Goal: Information Seeking & Learning: Learn about a topic

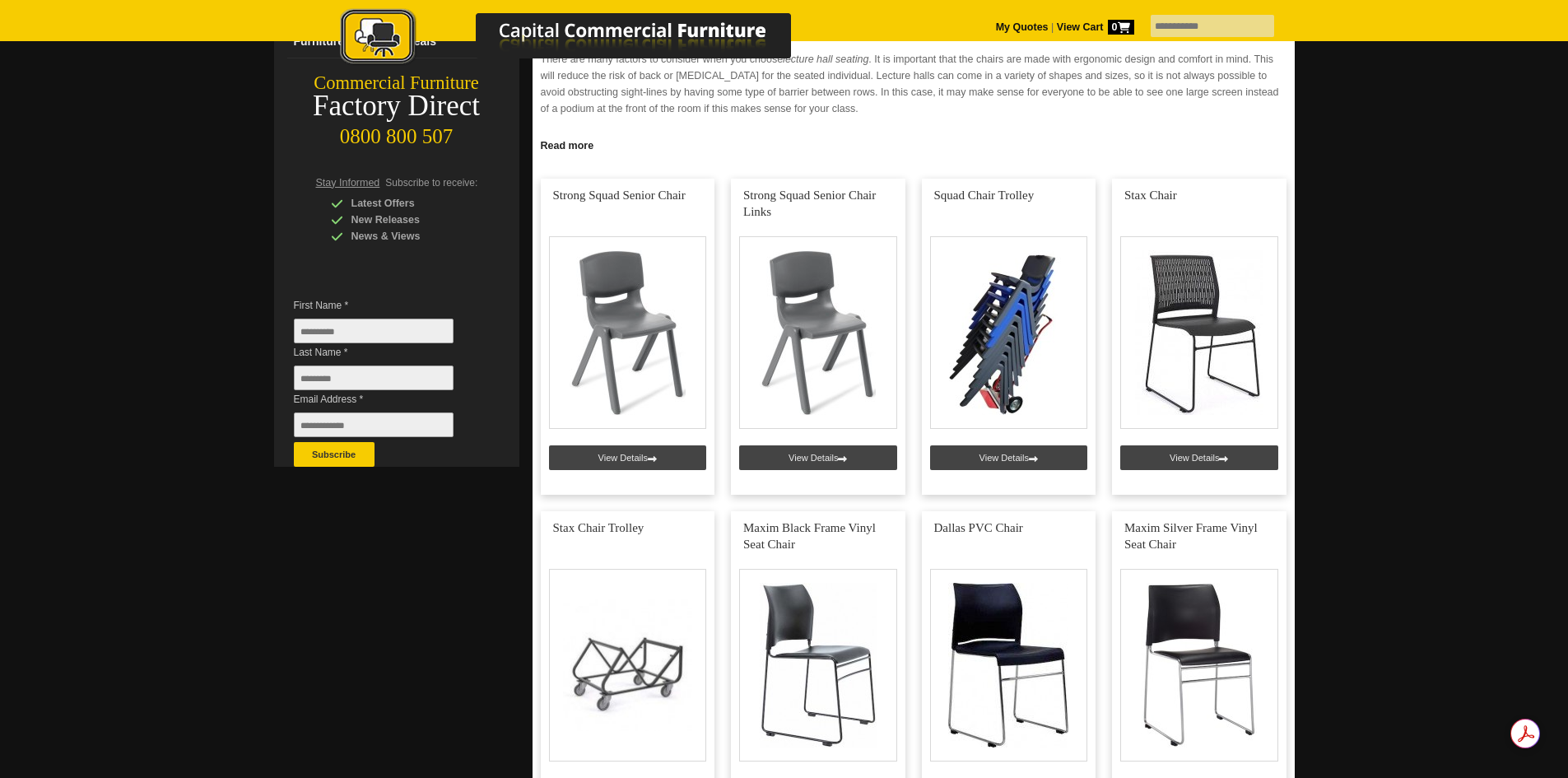
scroll to position [165, 0]
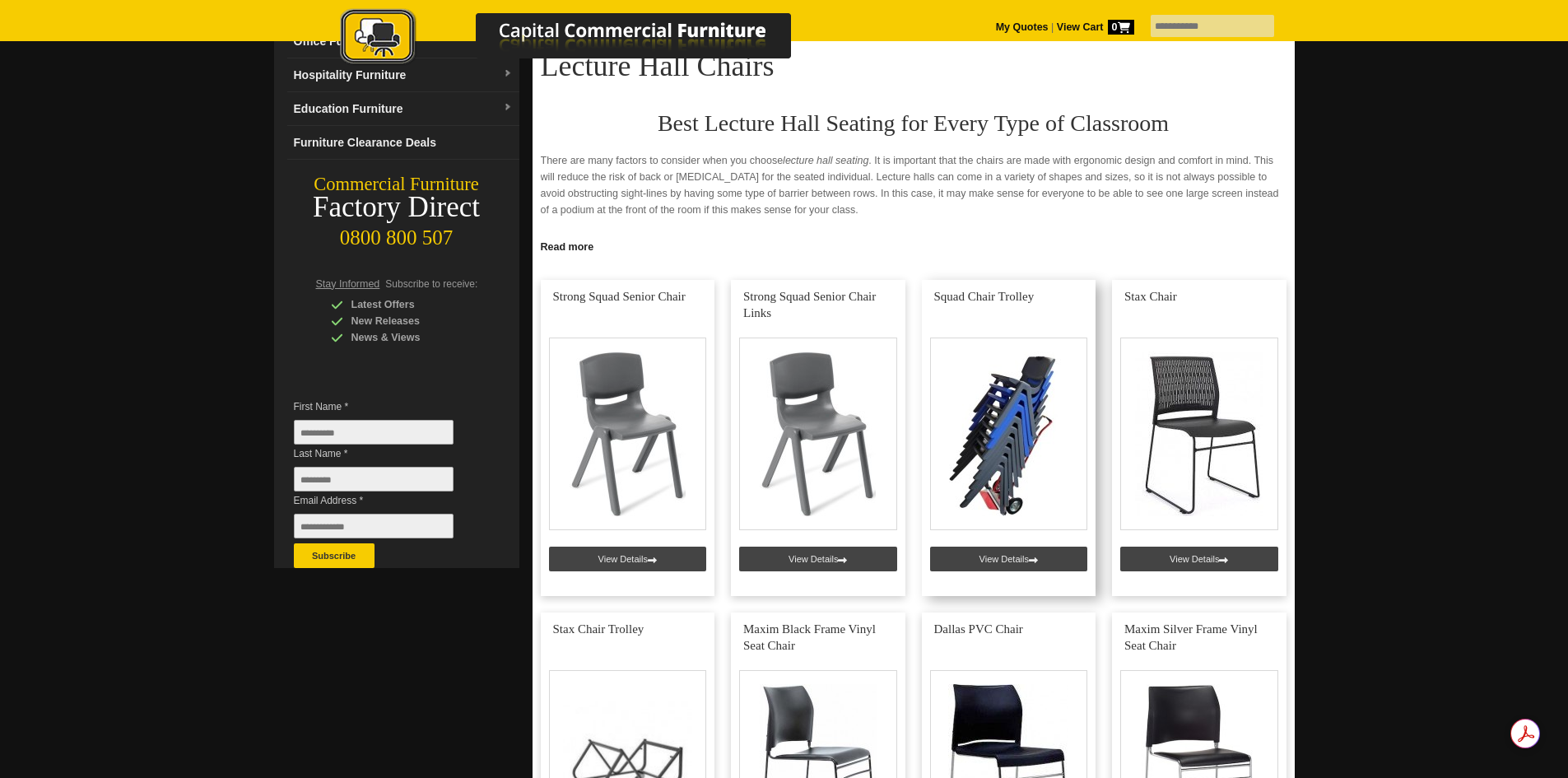
click at [1006, 429] on link at bounding box center [1009, 438] width 175 height 317
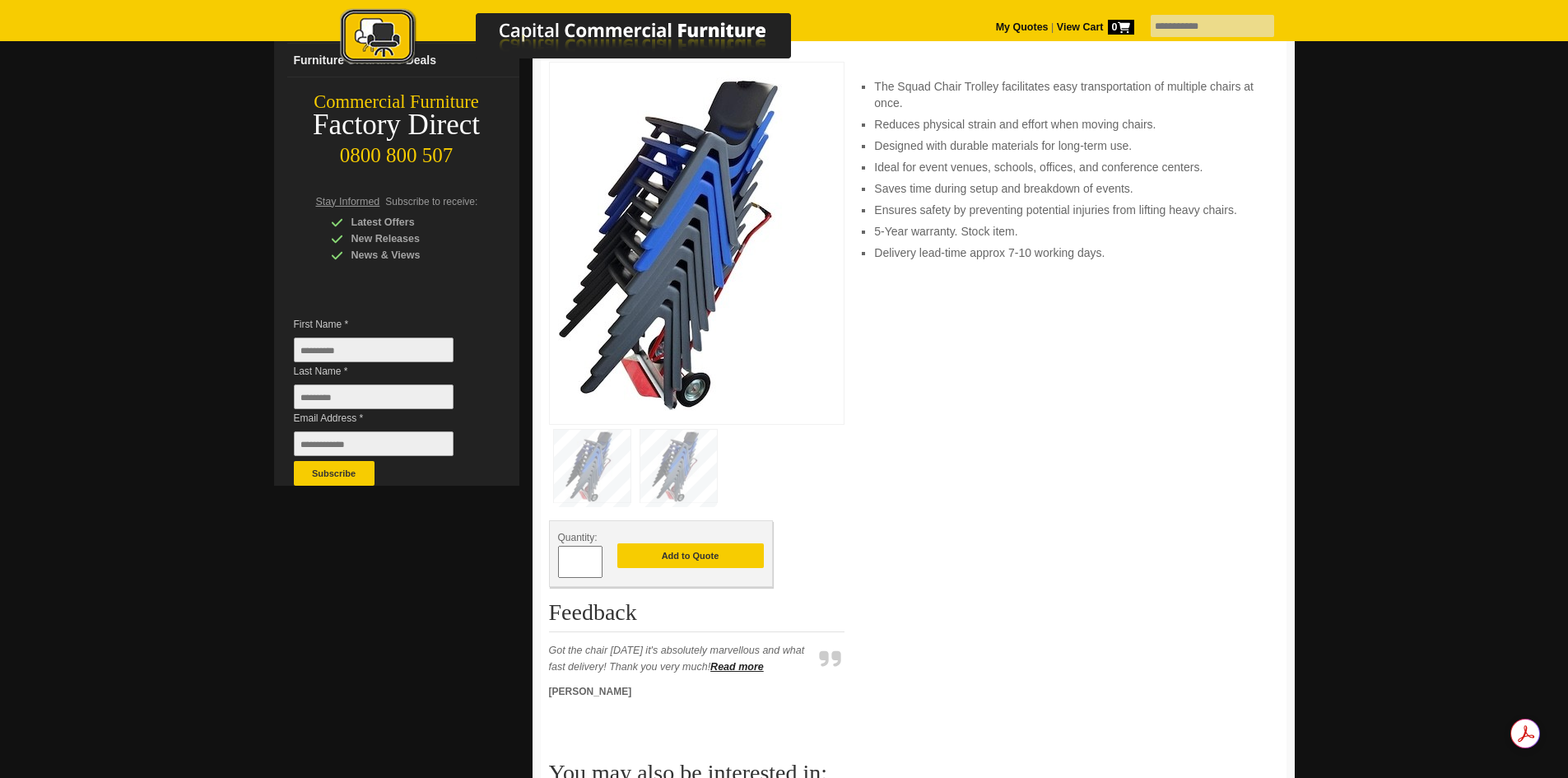
scroll to position [577, 0]
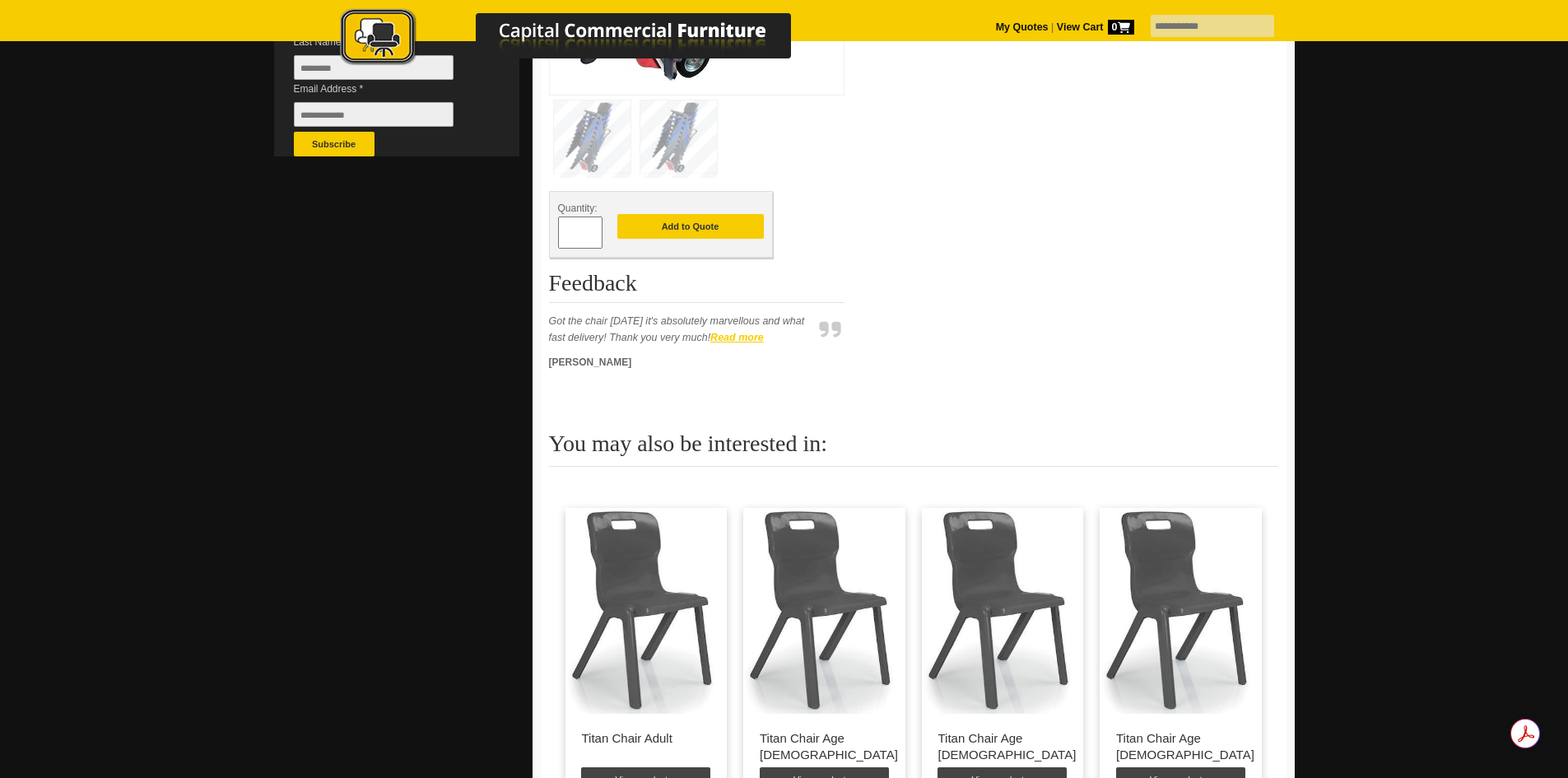
click at [735, 335] on strong "Read more" at bounding box center [737, 338] width 54 height 12
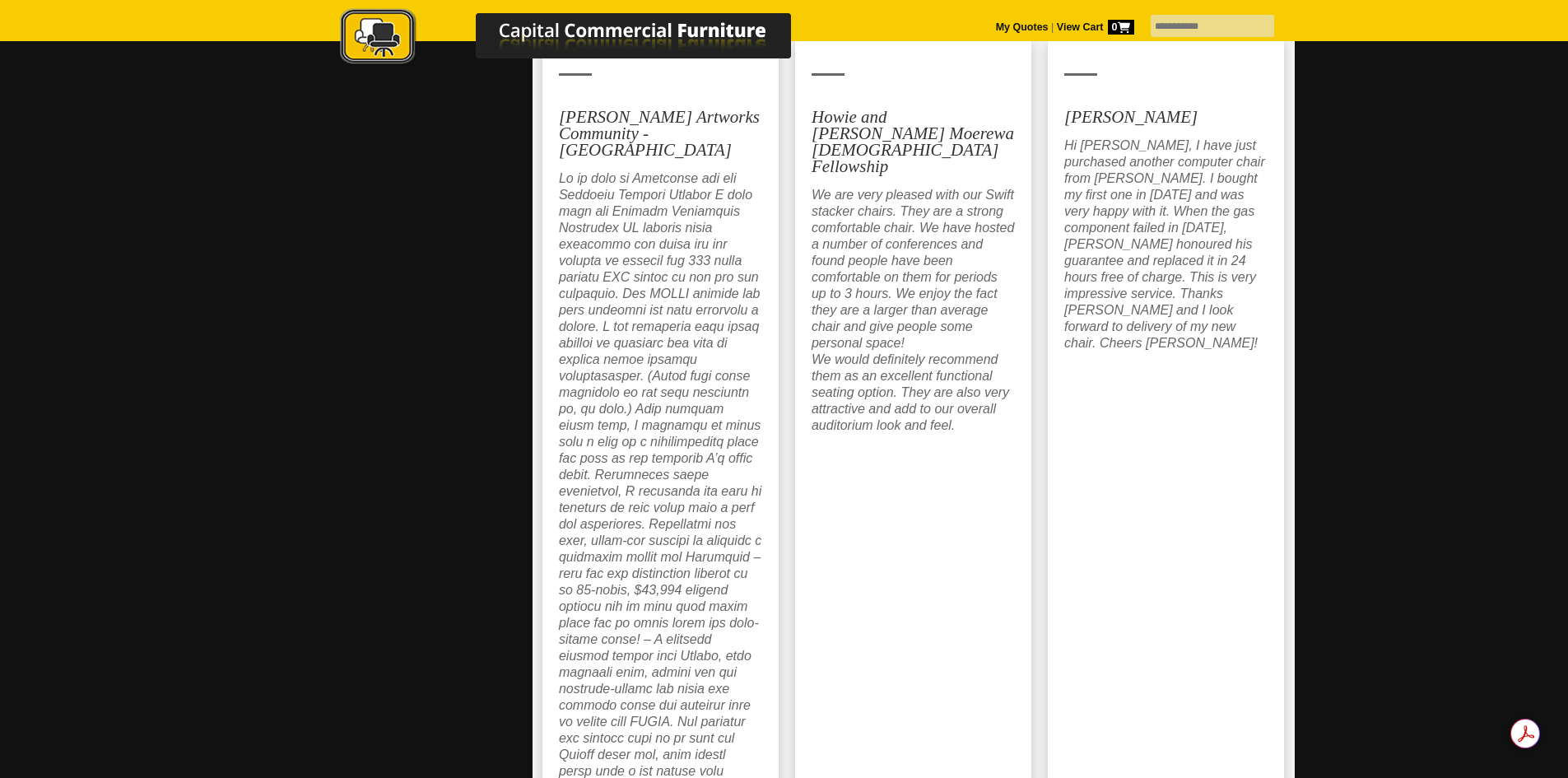
scroll to position [2223, 0]
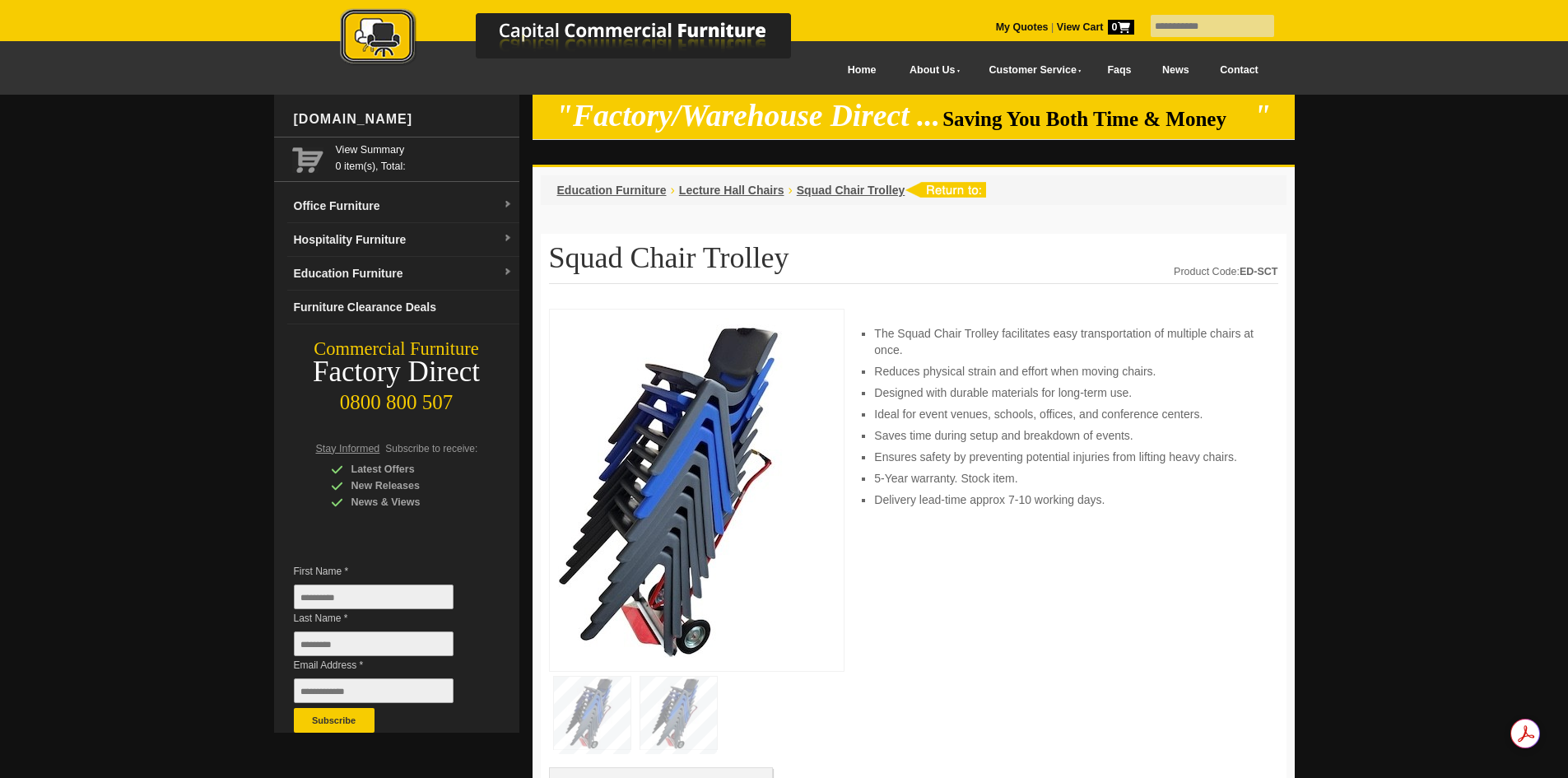
click at [669, 461] on img at bounding box center [681, 487] width 246 height 340
